Goal: Information Seeking & Learning: Learn about a topic

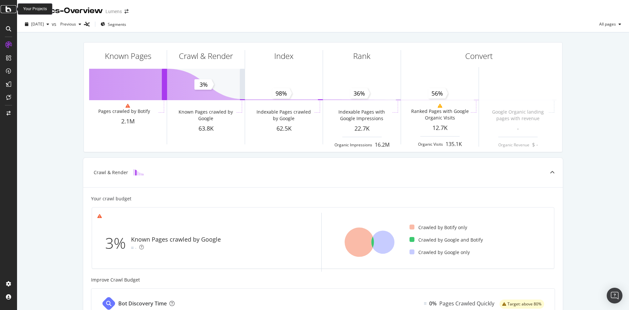
click at [5, 12] on div at bounding box center [9, 9] width 16 height 8
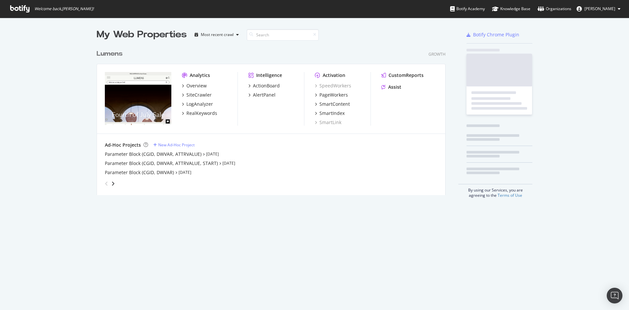
scroll to position [147, 347]
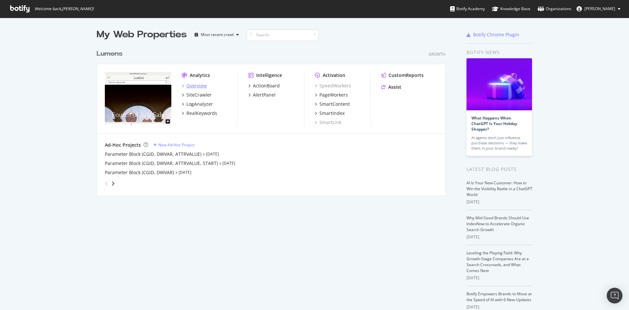
click at [192, 87] on div "Overview" at bounding box center [197, 86] width 20 height 7
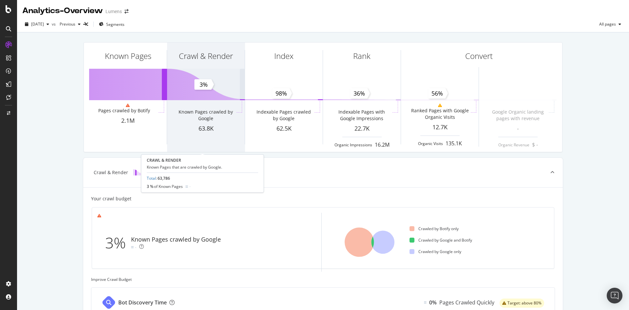
click at [202, 111] on div "Known Pages crawled by Google" at bounding box center [205, 115] width 59 height 13
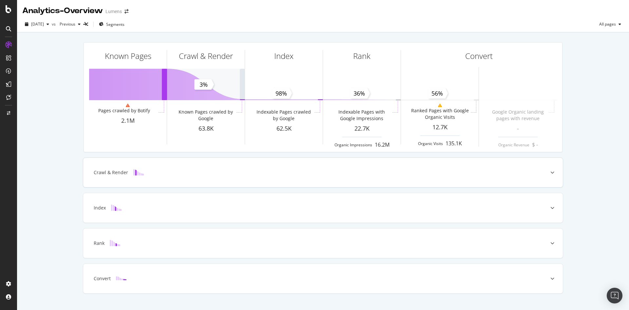
click at [168, 179] on div "Crawl & Render" at bounding box center [323, 173] width 480 height 30
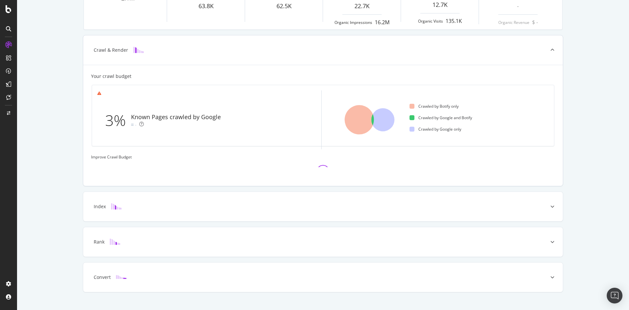
scroll to position [133, 0]
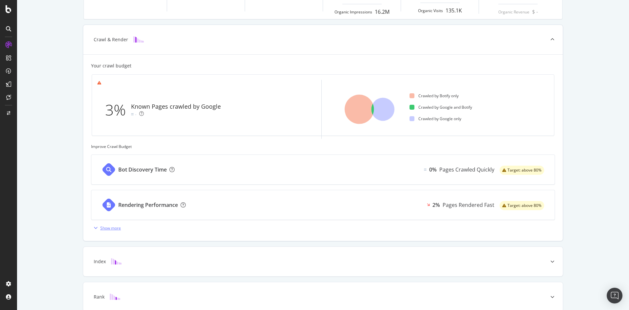
click at [100, 228] on div "Show more" at bounding box center [110, 229] width 21 height 6
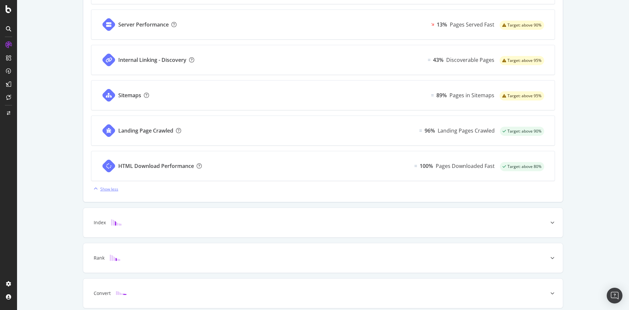
scroll to position [349, 0]
click at [200, 227] on div "Index" at bounding box center [323, 223] width 480 height 30
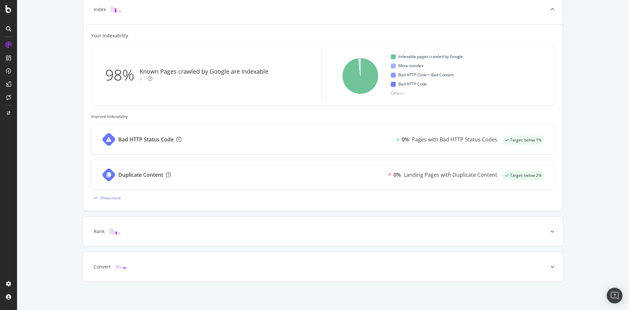
scroll to position [0, 0]
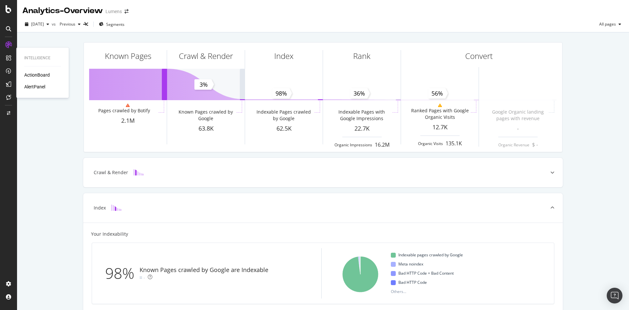
click at [36, 72] on div "ActionBoard" at bounding box center [37, 75] width 26 height 7
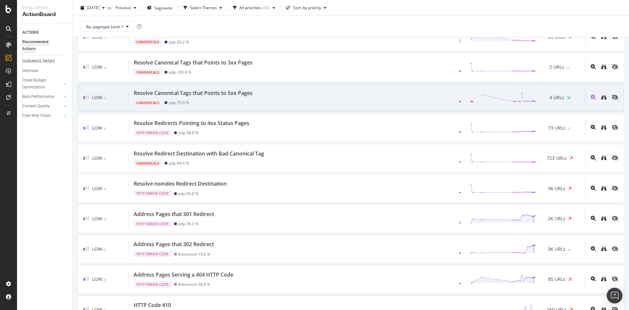
scroll to position [1277, 0]
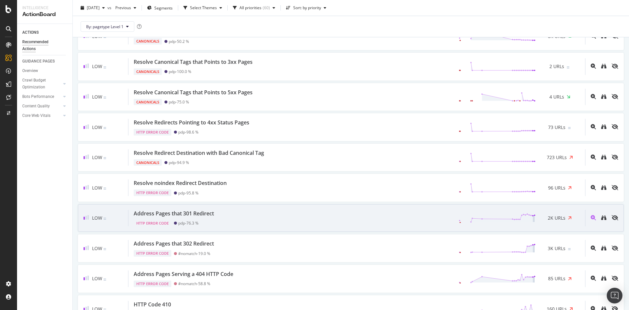
click at [315, 212] on div "Address Pages that 301 Redirect HTTP Error Code pdp - 76.3 % 2K URLs" at bounding box center [357, 218] width 457 height 17
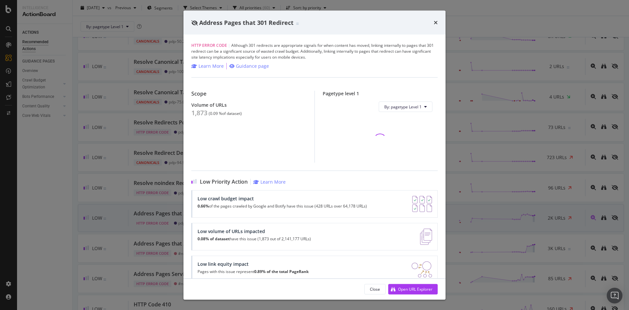
scroll to position [1287, 0]
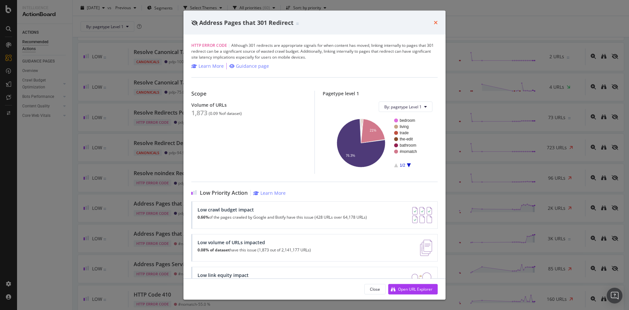
click at [437, 23] on icon "times" at bounding box center [436, 22] width 4 height 5
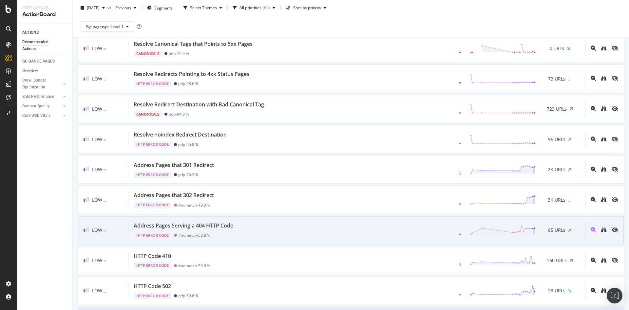
scroll to position [1361, 0]
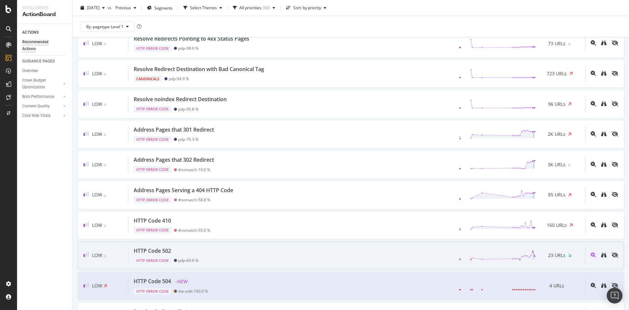
click at [354, 251] on div "HTTP Code 502 HTTP Error Code pdp - 69.6 % 23 URLs" at bounding box center [357, 256] width 457 height 17
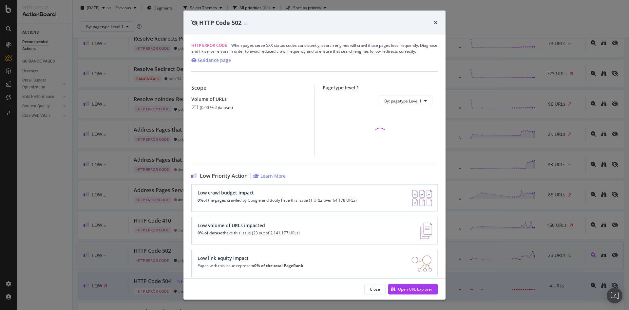
scroll to position [11, 0]
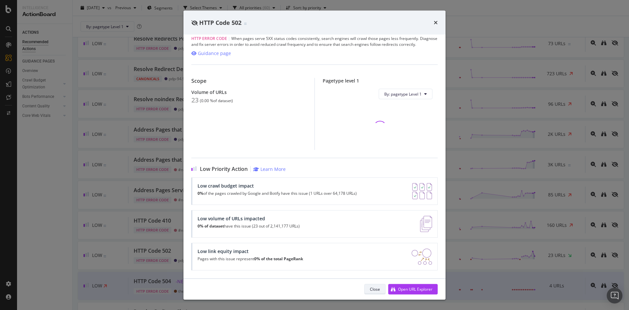
click at [372, 294] on div "Close" at bounding box center [375, 289] width 10 height 9
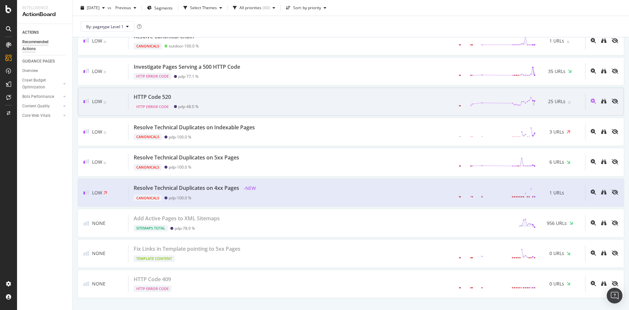
scroll to position [1729, 0]
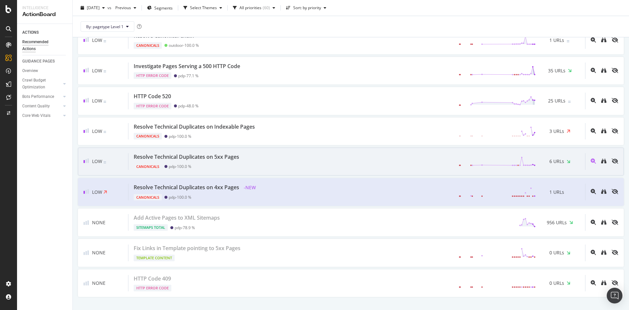
click at [416, 165] on div "Resolve Technical Duplicates on 5xx Pages Canonicals pdp - 100.0 % 6 URLs" at bounding box center [357, 161] width 457 height 17
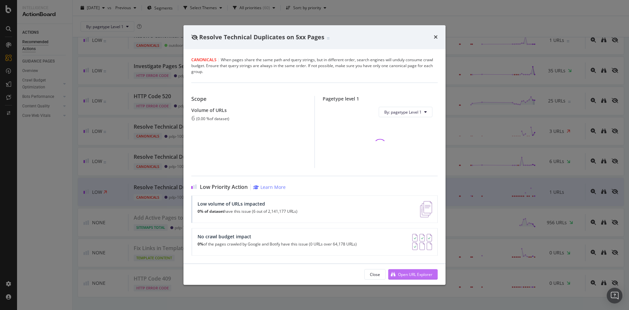
click at [414, 277] on div "Open URL Explorer" at bounding box center [415, 275] width 34 height 6
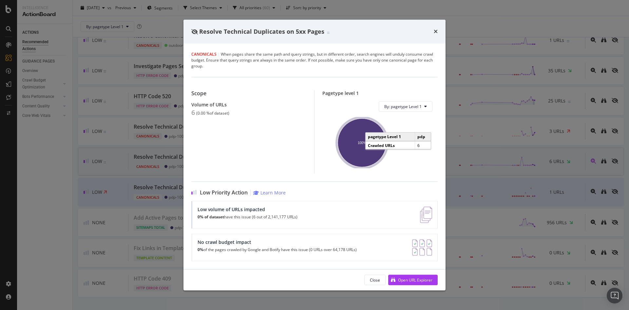
click at [374, 282] on div "Close" at bounding box center [375, 281] width 10 height 6
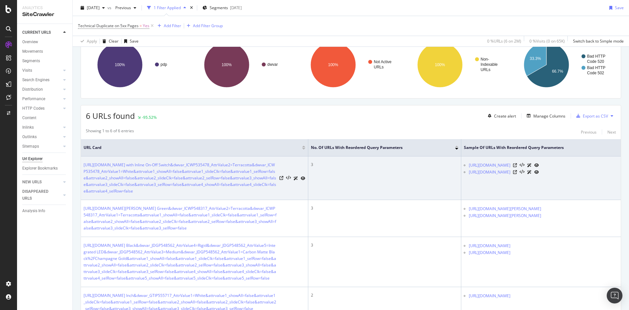
scroll to position [35, 0]
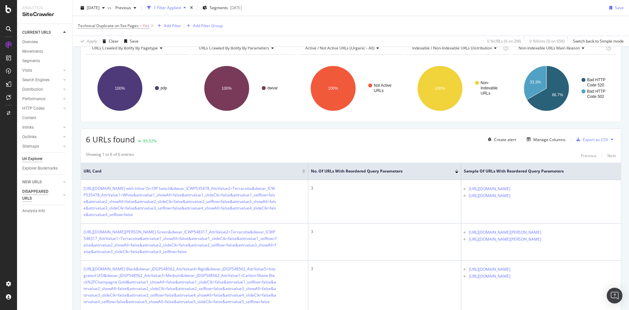
click at [28, 197] on div "DISAPPEARED URLS" at bounding box center [38, 195] width 33 height 14
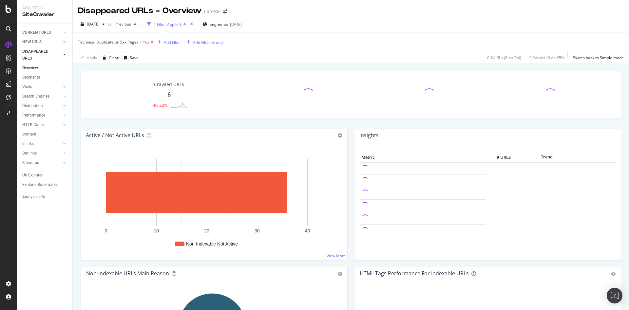
click at [149, 41] on icon at bounding box center [152, 42] width 6 height 7
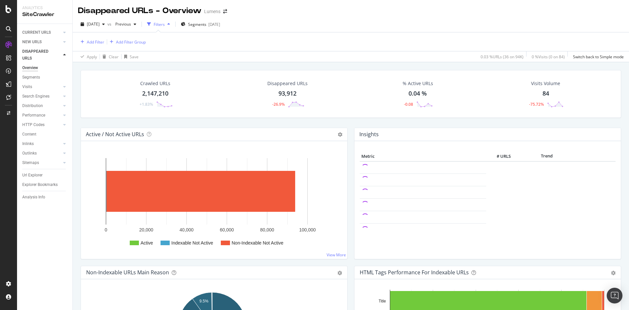
click at [180, 82] on div "Crawled URLs 2,147,210 +1.83%" at bounding box center [155, 94] width 129 height 34
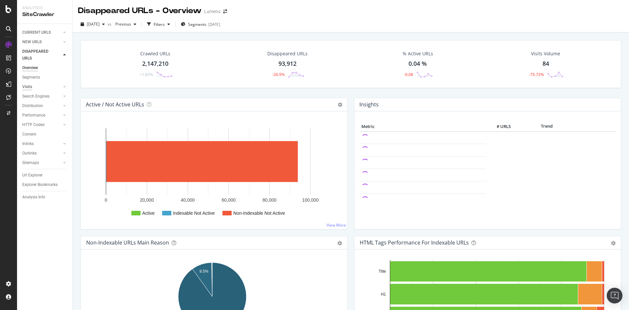
click at [31, 87] on div "Visits" at bounding box center [27, 87] width 10 height 7
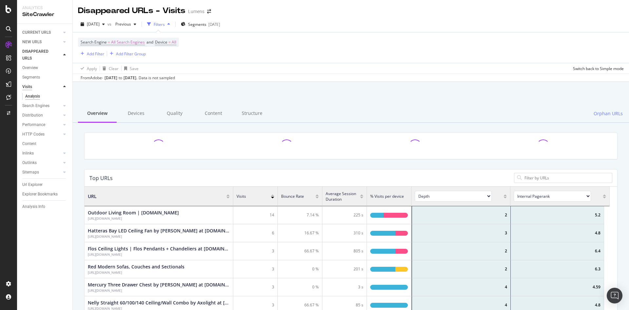
scroll to position [189, 518]
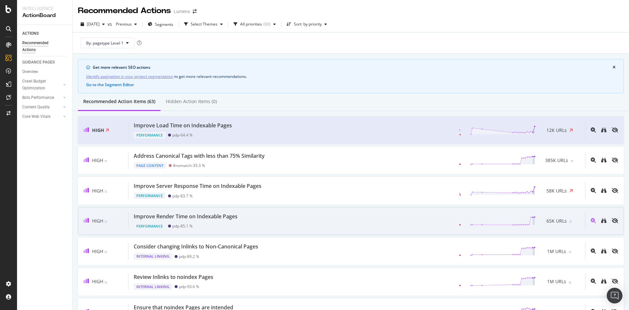
scroll to position [26, 0]
